Goal: Find contact information: Find contact information

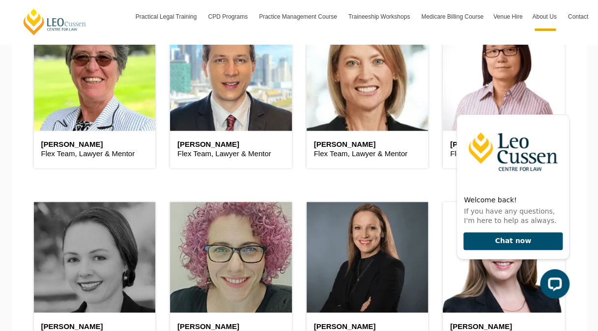
scroll to position [2489, 0]
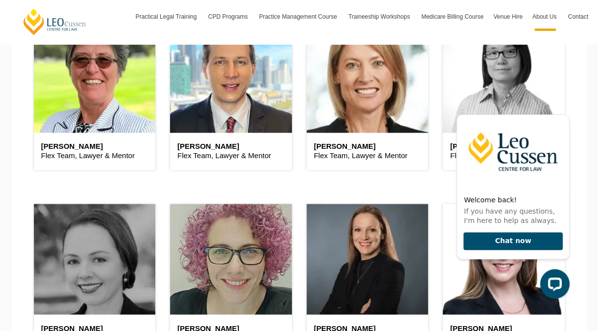
click at [499, 92] on header at bounding box center [504, 77] width 122 height 111
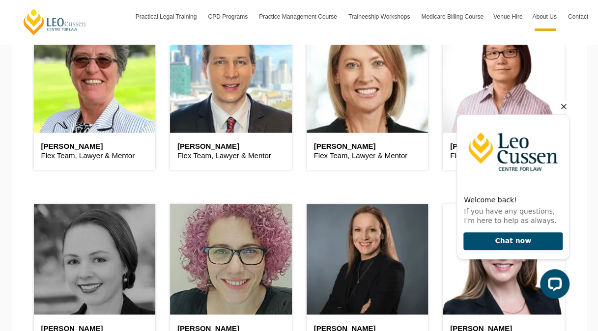
click at [565, 107] on icon "Hide greeting" at bounding box center [564, 107] width 12 height 12
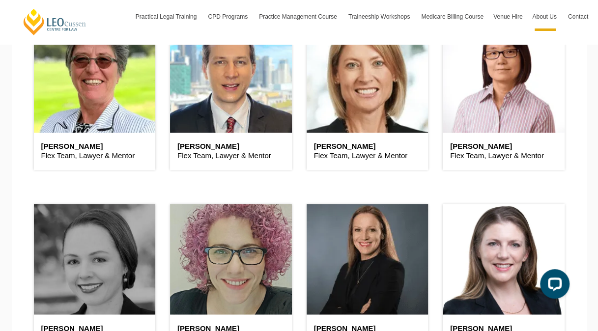
click at [483, 136] on body at bounding box center [511, 202] width 125 height 210
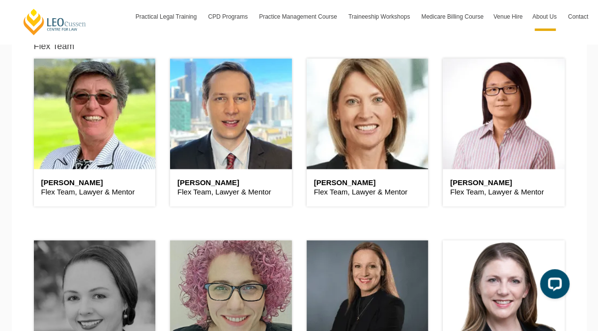
scroll to position [2452, 0]
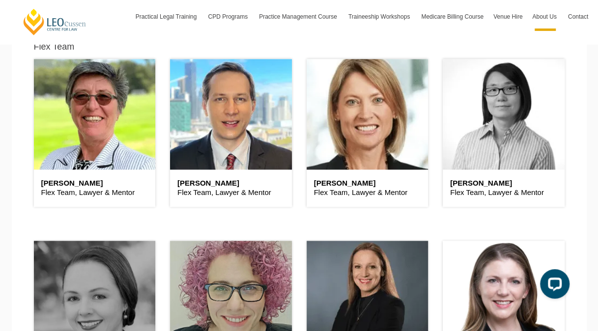
click at [481, 109] on header at bounding box center [504, 114] width 122 height 111
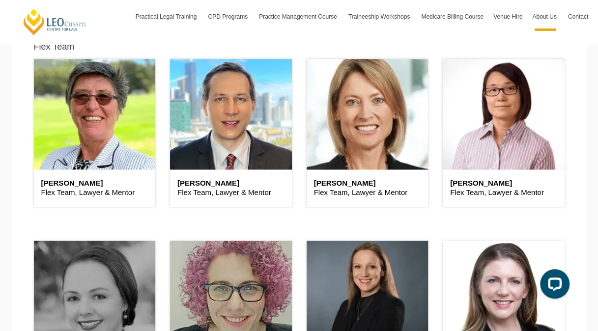
click at [473, 179] on h6 "[PERSON_NAME]" at bounding box center [503, 183] width 107 height 8
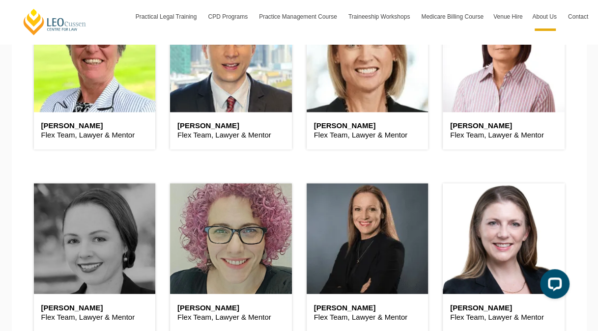
scroll to position [2526, 0]
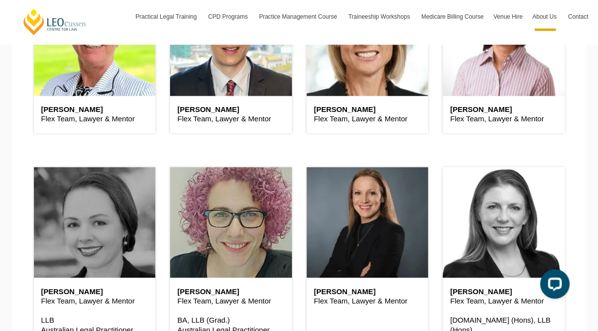
click at [483, 230] on header at bounding box center [504, 222] width 122 height 111
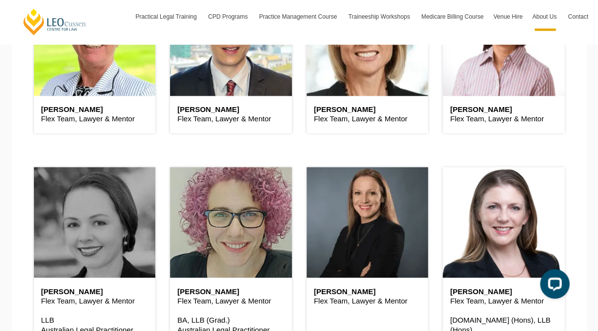
click at [482, 106] on h6 "[PERSON_NAME]" at bounding box center [503, 110] width 107 height 8
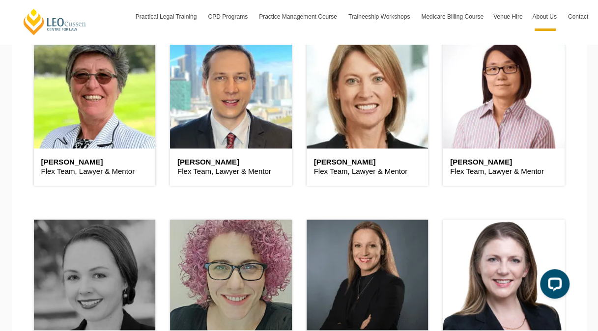
scroll to position [2473, 0]
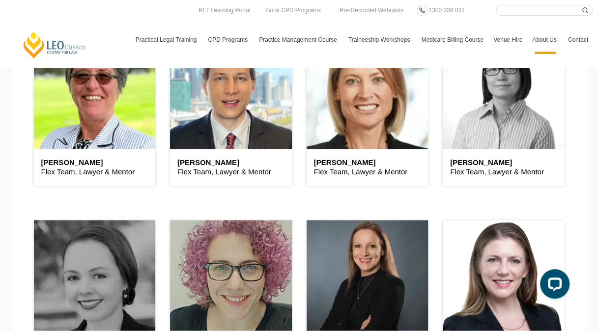
click at [493, 129] on header at bounding box center [504, 93] width 122 height 111
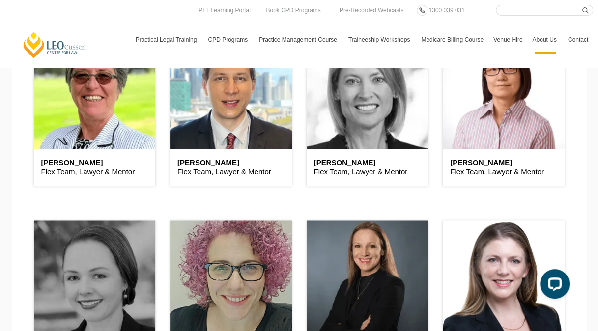
click at [362, 120] on header at bounding box center [368, 93] width 122 height 111
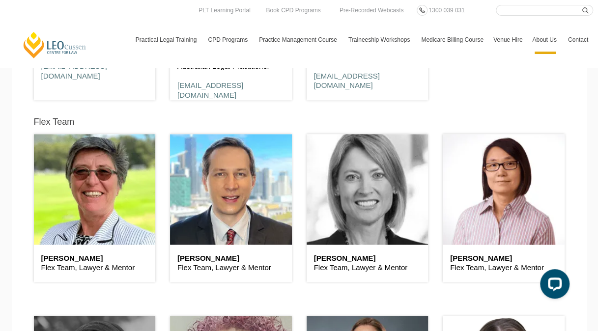
scroll to position [2364, 0]
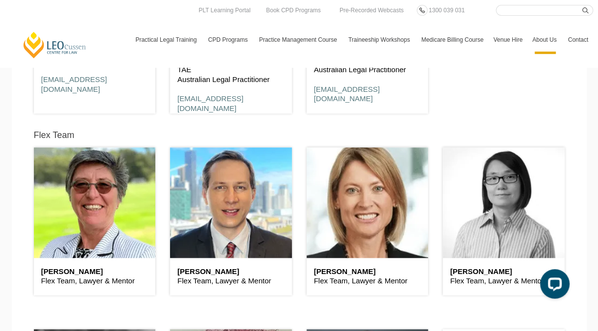
click at [506, 183] on header at bounding box center [504, 203] width 122 height 111
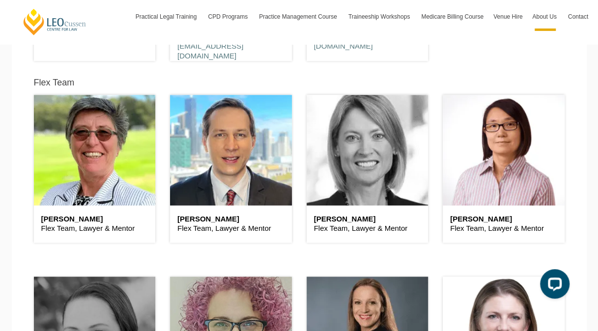
scroll to position [2417, 0]
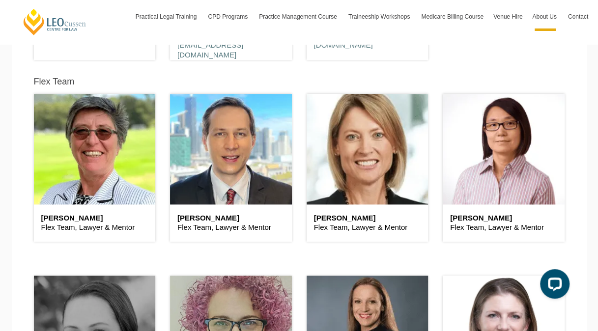
click at [474, 223] on p "Flex Team, Lawyer & Mentor" at bounding box center [503, 228] width 107 height 10
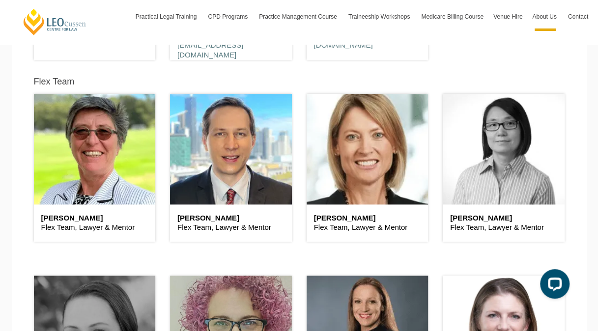
click at [483, 145] on header at bounding box center [504, 149] width 122 height 111
click at [507, 144] on header at bounding box center [504, 149] width 122 height 111
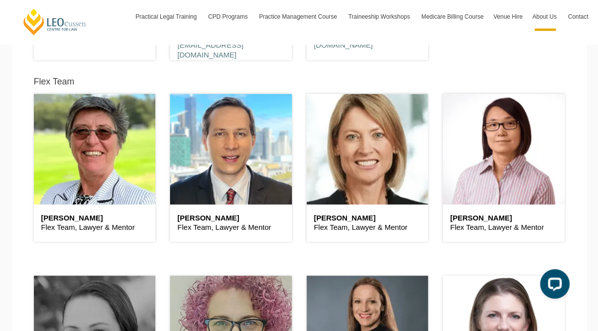
click at [482, 214] on h6 "[PERSON_NAME]" at bounding box center [503, 218] width 107 height 8
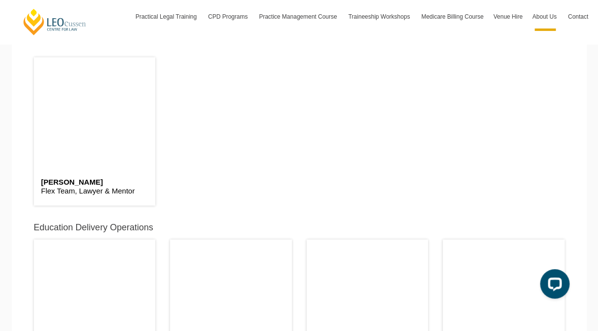
scroll to position [2706, 0]
